Goal: Information Seeking & Learning: Understand process/instructions

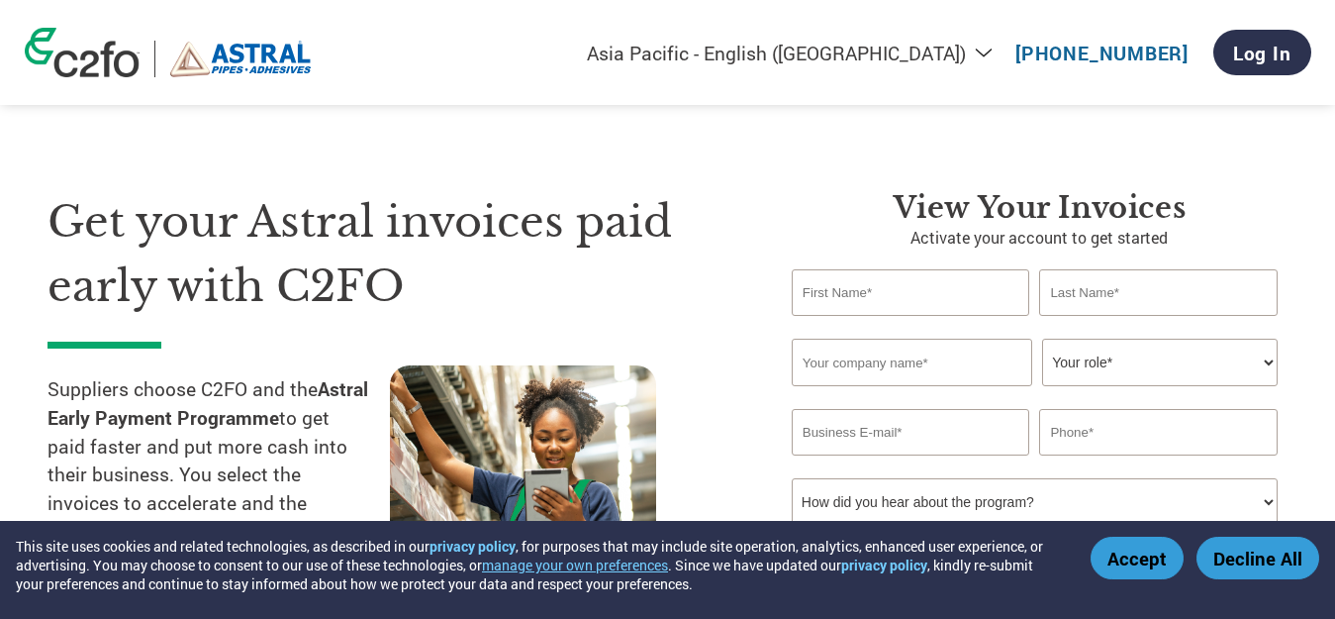
select select "en-IN"
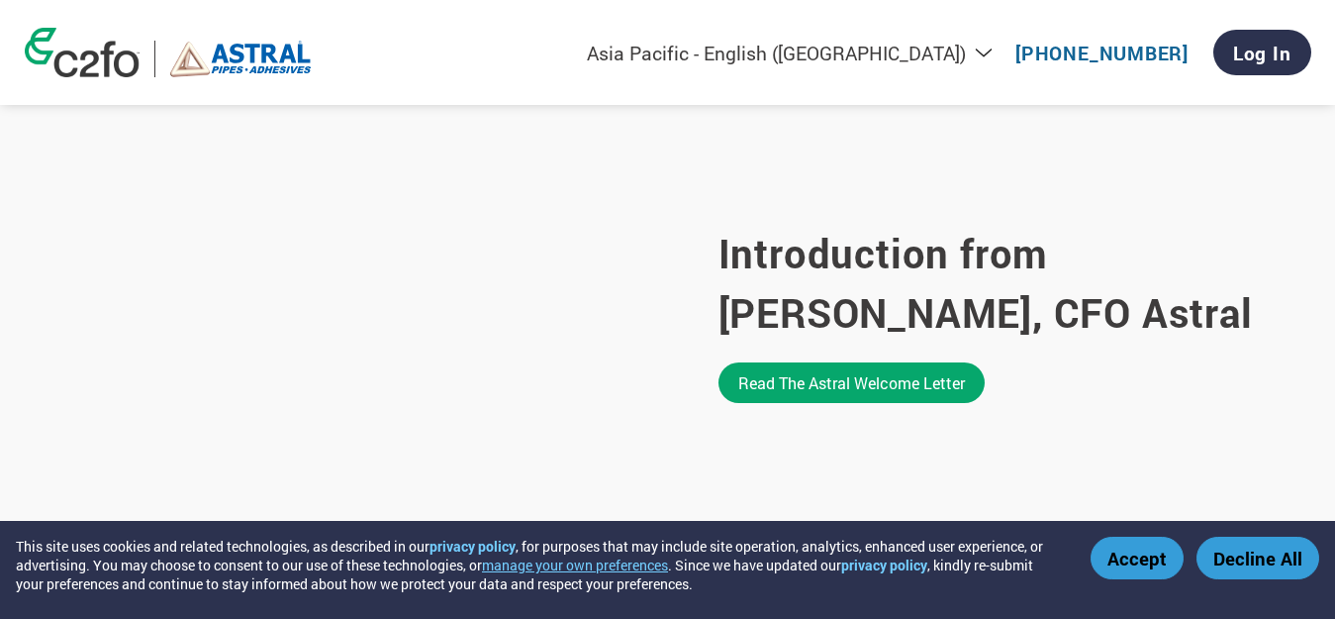
scroll to position [1294, 0]
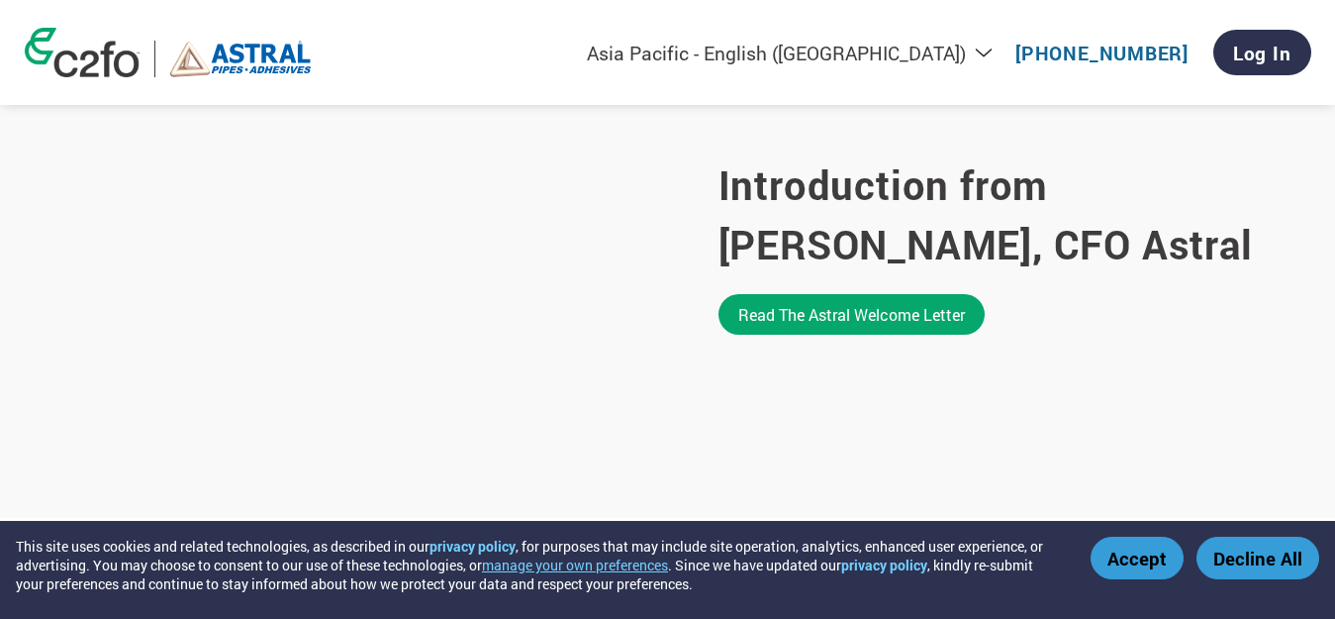
drag, startPoint x: 1307, startPoint y: 238, endPoint x: 1295, endPoint y: 325, distance: 87.9
click at [1295, 325] on section "Introduction from [PERSON_NAME], CFO Astral Read the Astral welcome letter" at bounding box center [667, 244] width 1335 height 546
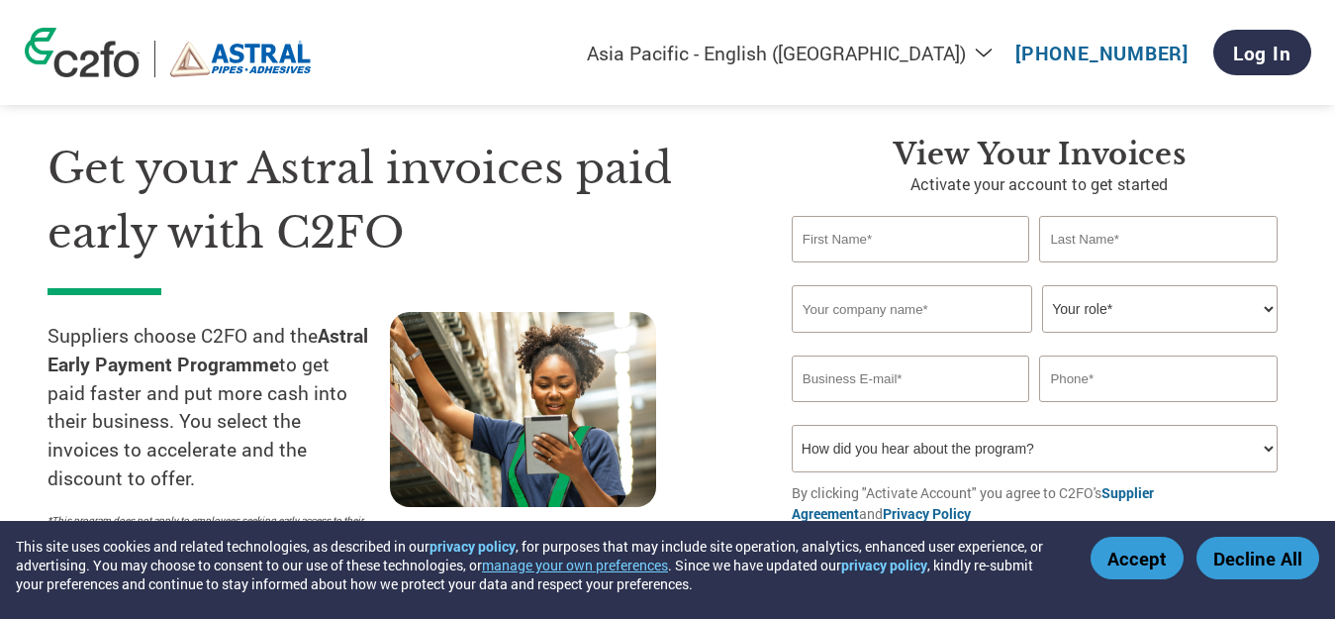
scroll to position [15, 0]
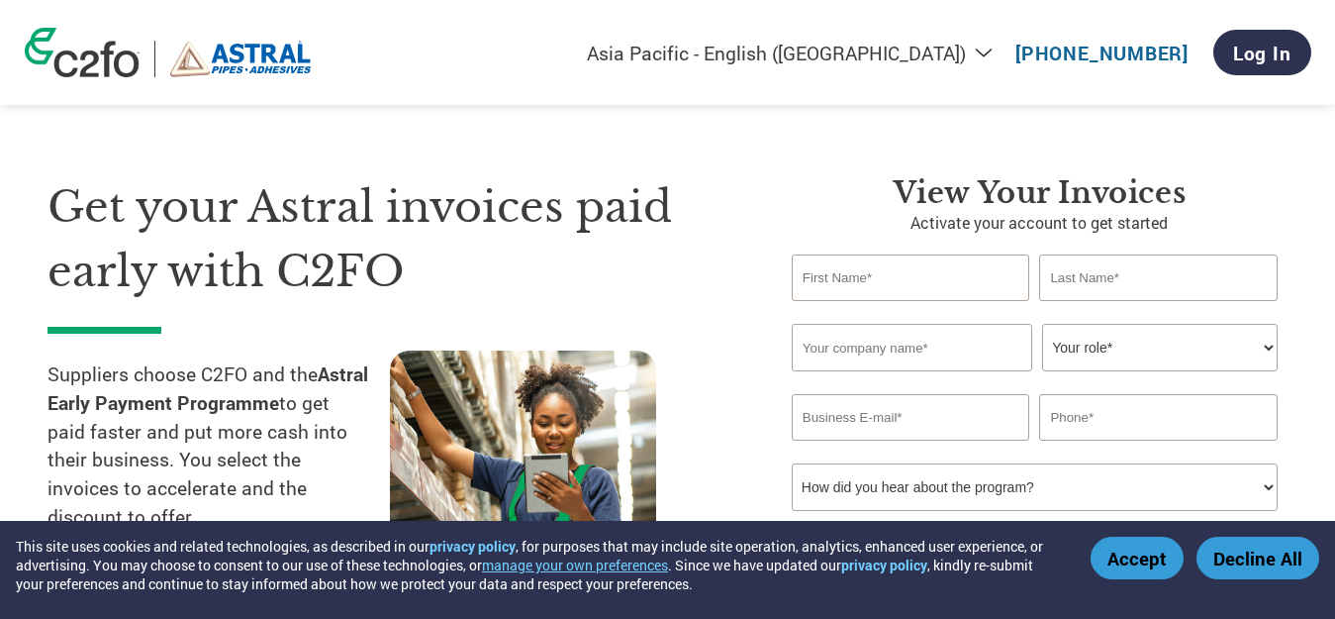
click at [1215, 75] on div "Americas - English Américas - Español [GEOGRAPHIC_DATA] - Português [GEOGRAPHIC…" at bounding box center [919, 52] width 783 height 65
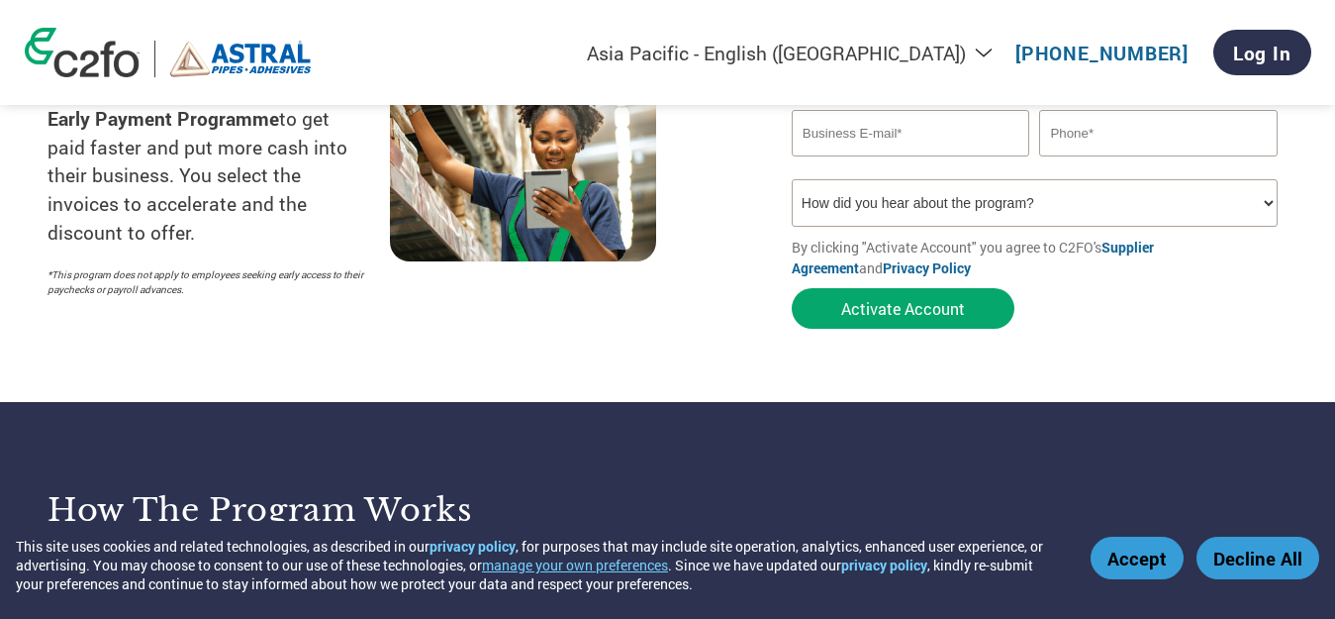
scroll to position [396, 0]
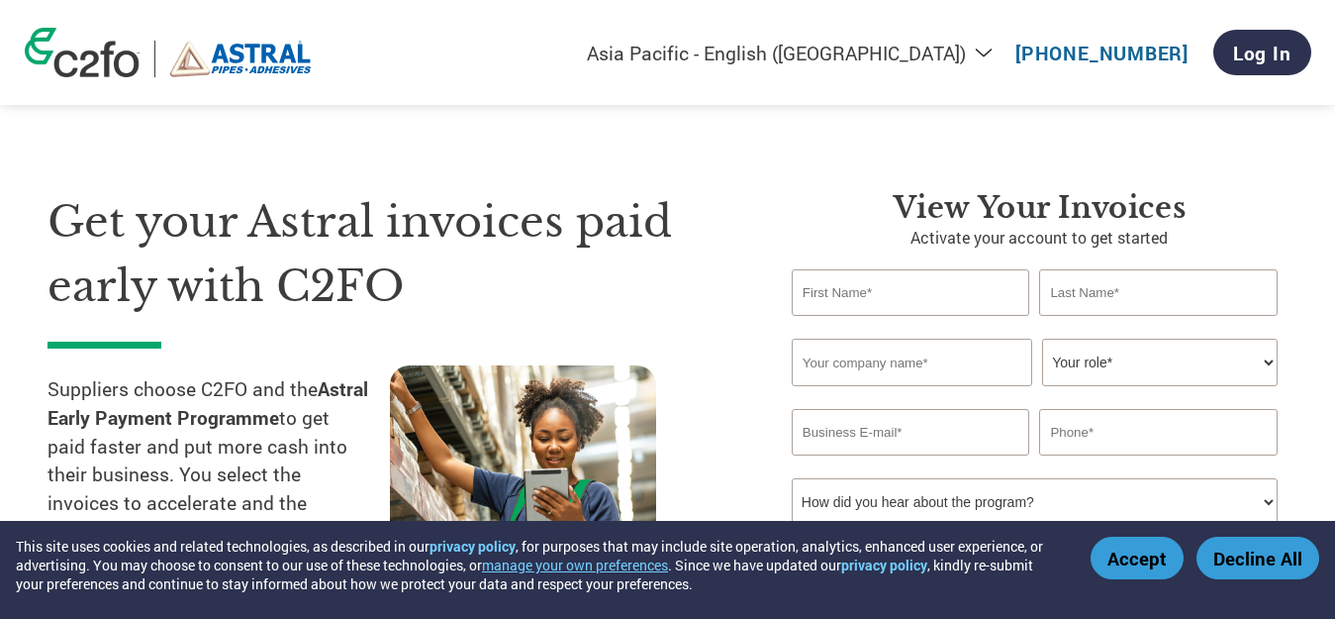
select select "en-IN"
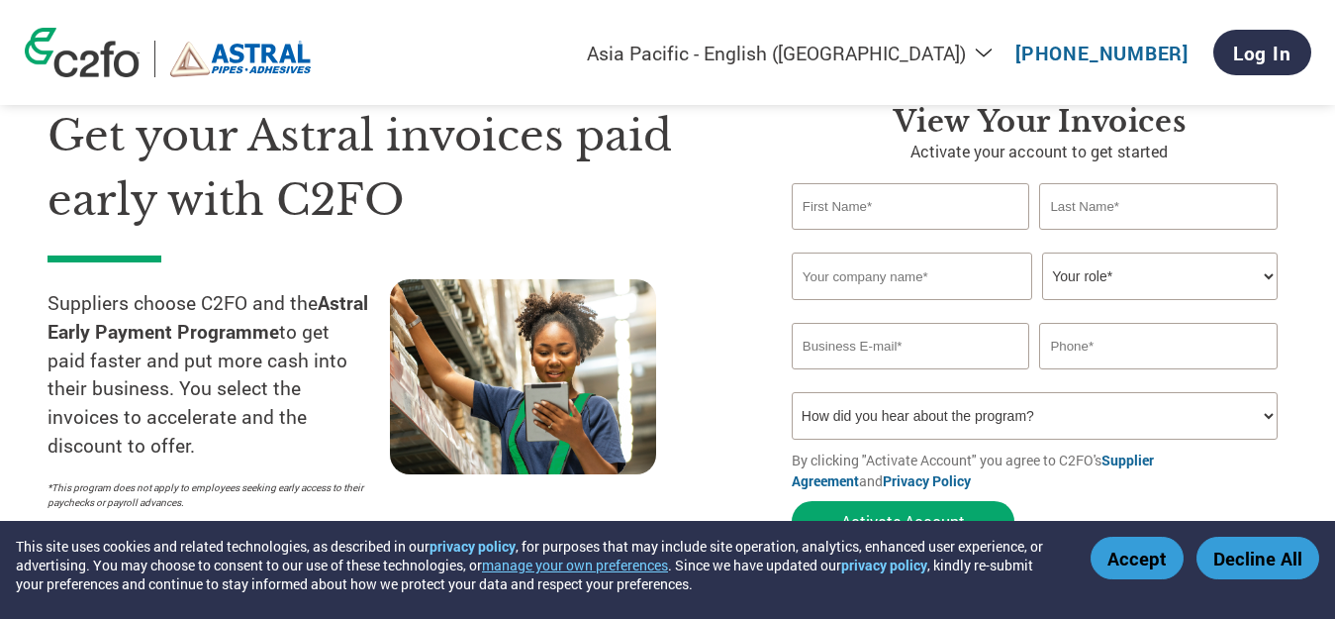
scroll to position [99, 0]
